Goal: Task Accomplishment & Management: Manage account settings

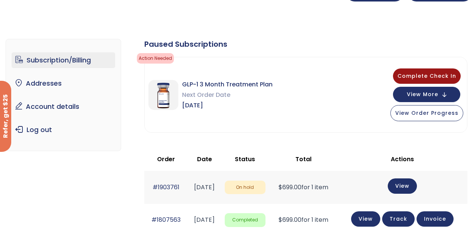
scroll to position [75, 0]
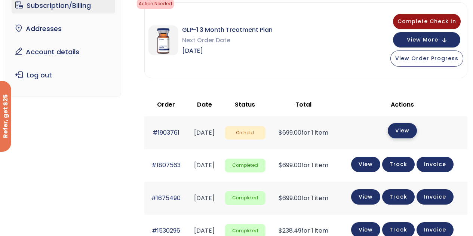
click at [413, 135] on link "View" at bounding box center [402, 130] width 29 height 15
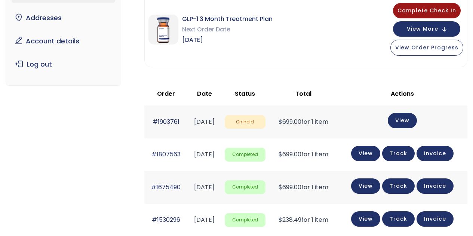
scroll to position [51, 0]
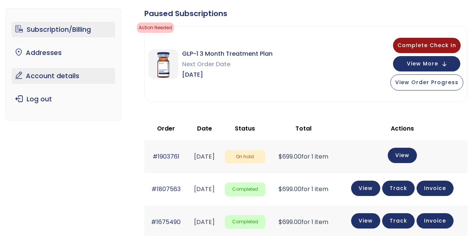
click at [70, 77] on link "Account details" at bounding box center [64, 76] width 104 height 16
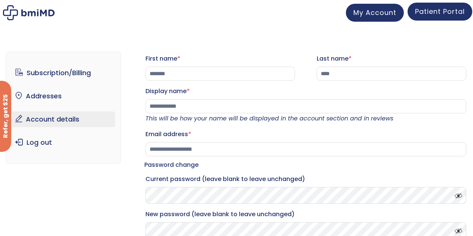
click at [429, 16] on span "Patient Portal" at bounding box center [440, 11] width 50 height 9
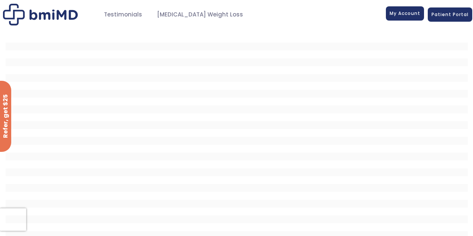
click at [414, 12] on span "My Account" at bounding box center [404, 13] width 31 height 6
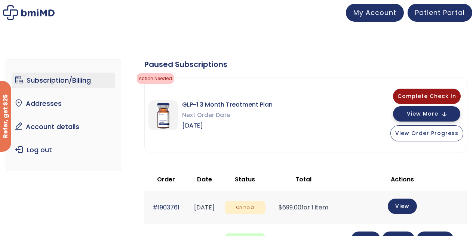
click at [448, 115] on button "View More" at bounding box center [426, 113] width 67 height 15
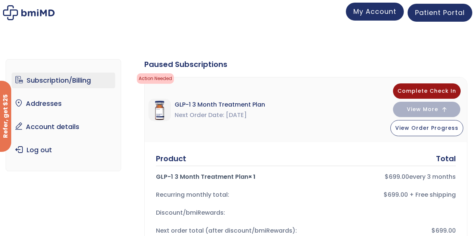
click at [371, 10] on span "My Account" at bounding box center [374, 11] width 43 height 9
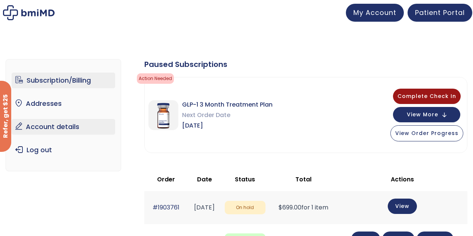
click at [74, 123] on link "Account details" at bounding box center [64, 127] width 104 height 16
